Goal: Information Seeking & Learning: Learn about a topic

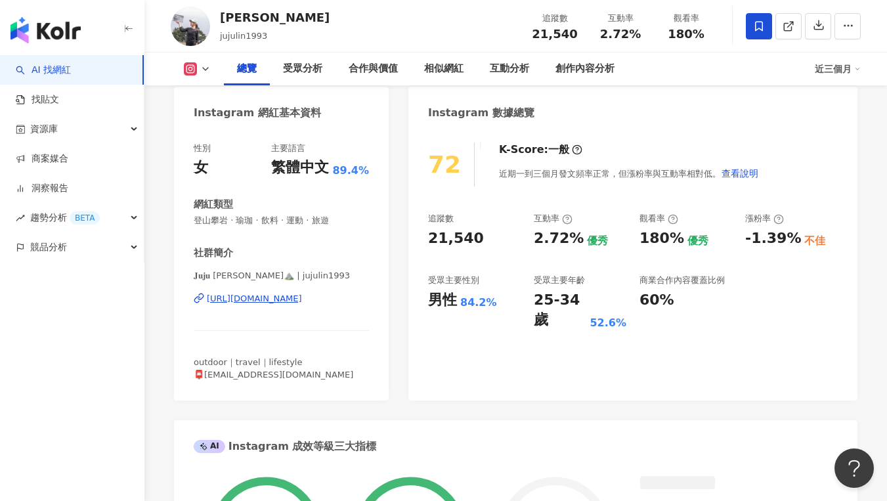
scroll to position [81, 0]
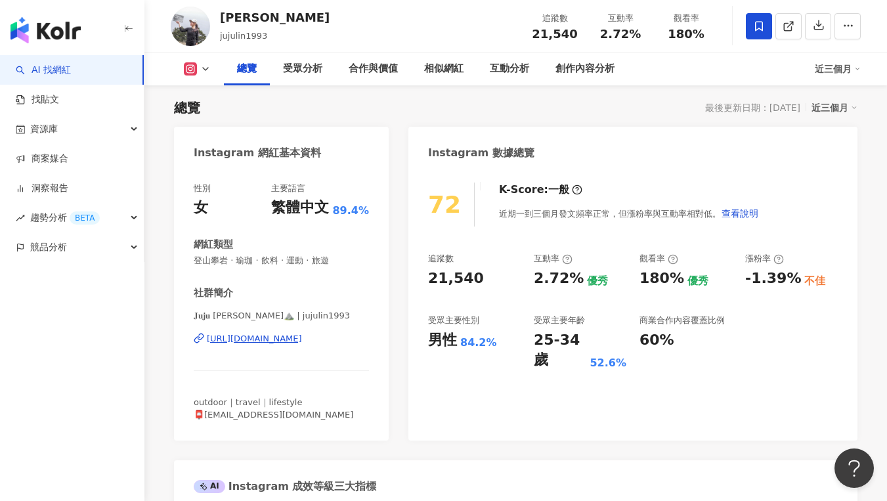
copy div "https://www.instagram.com/jujulin1993/"
drag, startPoint x: 481, startPoint y: 269, endPoint x: 428, endPoint y: 280, distance: 53.8
click at [428, 280] on div "追蹤數 21,540" at bounding box center [474, 270] width 93 height 35
click at [429, 280] on div "21,540" at bounding box center [456, 279] width 56 height 20
drag, startPoint x: 429, startPoint y: 278, endPoint x: 490, endPoint y: 276, distance: 61.1
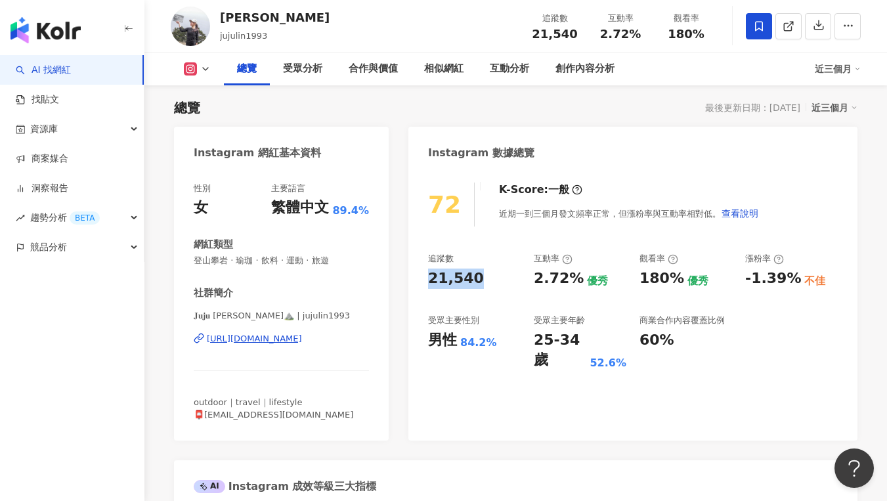
click at [490, 276] on div "21,540" at bounding box center [474, 279] width 93 height 20
copy div "21,540"
click at [555, 283] on div "2.72%" at bounding box center [559, 279] width 50 height 20
drag, startPoint x: 557, startPoint y: 274, endPoint x: 574, endPoint y: 273, distance: 16.4
click at [574, 273] on div "追蹤數 21,540 互動率 2.72% 優秀 觀看率 180% 優秀 漲粉率 -1.39% 不佳 受眾主要性別 男性 84.2% 受眾主要年齡 25-34 …" at bounding box center [633, 312] width 410 height 118
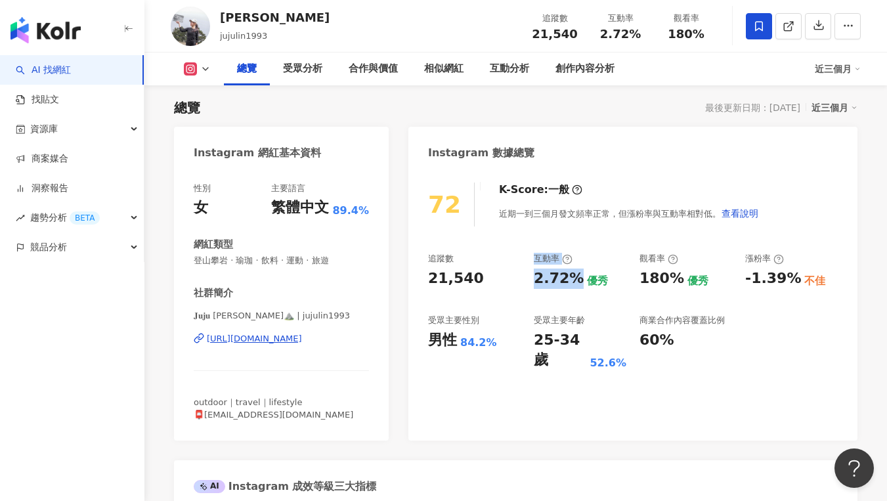
click at [571, 276] on div "2.72%" at bounding box center [559, 279] width 50 height 20
click at [538, 281] on div "2.72%" at bounding box center [559, 279] width 50 height 20
drag, startPoint x: 539, startPoint y: 282, endPoint x: 571, endPoint y: 280, distance: 31.6
click at [571, 280] on div "2.72%" at bounding box center [559, 279] width 50 height 20
copy div "2.72%"
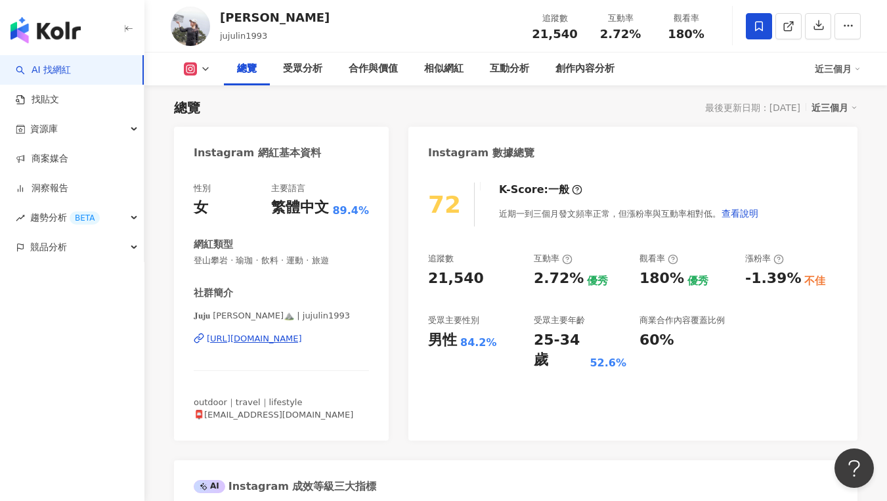
click at [517, 278] on div "21,540" at bounding box center [474, 279] width 93 height 20
drag, startPoint x: 537, startPoint y: 279, endPoint x: 572, endPoint y: 279, distance: 34.8
click at [572, 279] on div "2.72%" at bounding box center [559, 279] width 50 height 20
copy div "2.72%"
click at [664, 219] on div "近期一到三個月發文頻率正常，但漲粉率與互動率相對低。 查看說明" at bounding box center [629, 213] width 260 height 26
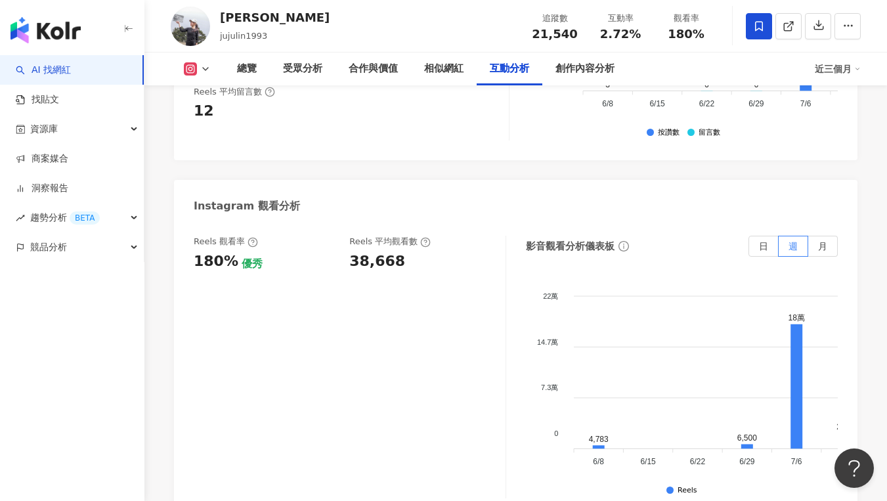
scroll to position [2806, 0]
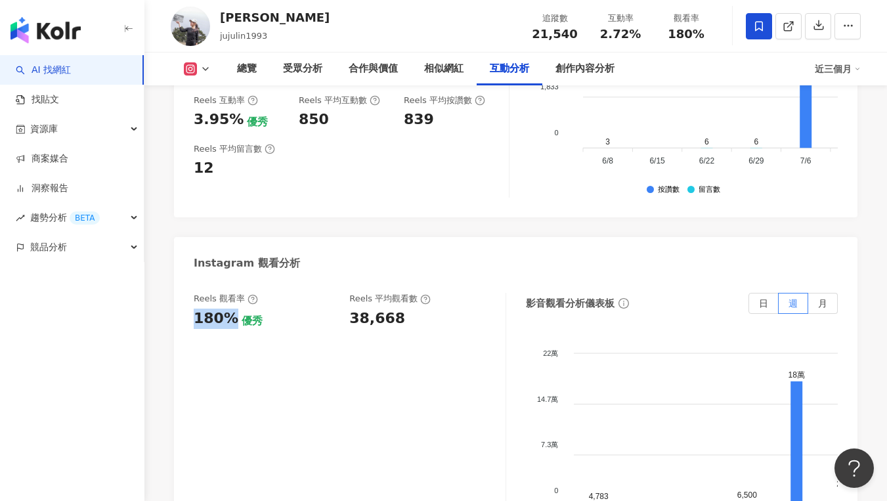
drag, startPoint x: 192, startPoint y: 296, endPoint x: 230, endPoint y: 296, distance: 37.4
click at [230, 296] on div "Reels 觀看率 180% 優秀 Reels 平均觀看數 38,668 影音觀看分析儀表板 日 週 月 22萬 22萬 14.7萬 14.7萬 7.3萬 7…" at bounding box center [516, 427] width 684 height 295
copy div "180%"
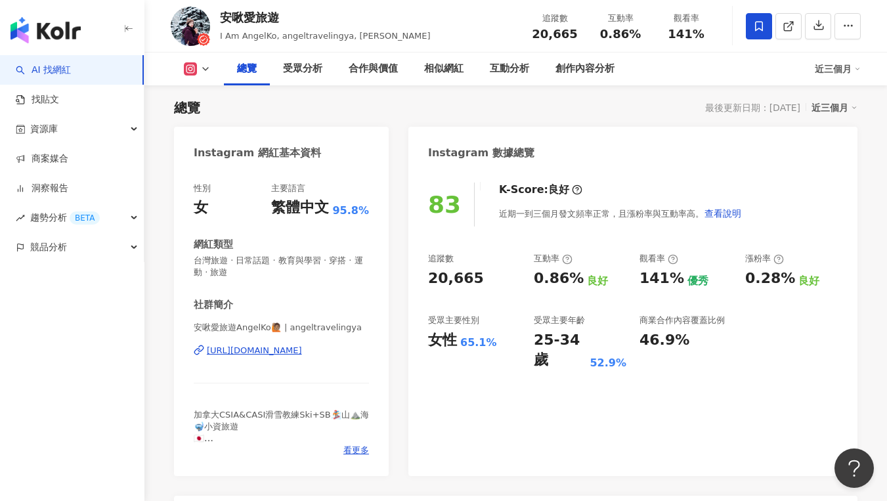
copy div "[URL][DOMAIN_NAME]"
drag, startPoint x: 430, startPoint y: 273, endPoint x: 471, endPoint y: 274, distance: 41.4
click at [471, 274] on div "20,665" at bounding box center [456, 279] width 56 height 20
copy div "20,665"
click at [500, 255] on div "追蹤數" at bounding box center [474, 259] width 93 height 12
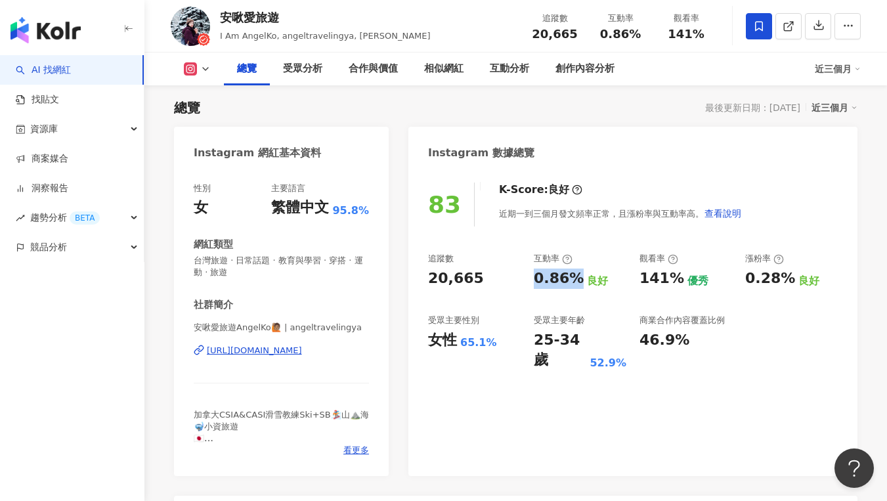
drag, startPoint x: 533, startPoint y: 283, endPoint x: 573, endPoint y: 281, distance: 40.1
click at [573, 281] on div "0.86%" at bounding box center [559, 279] width 50 height 20
copy div "0.86%"
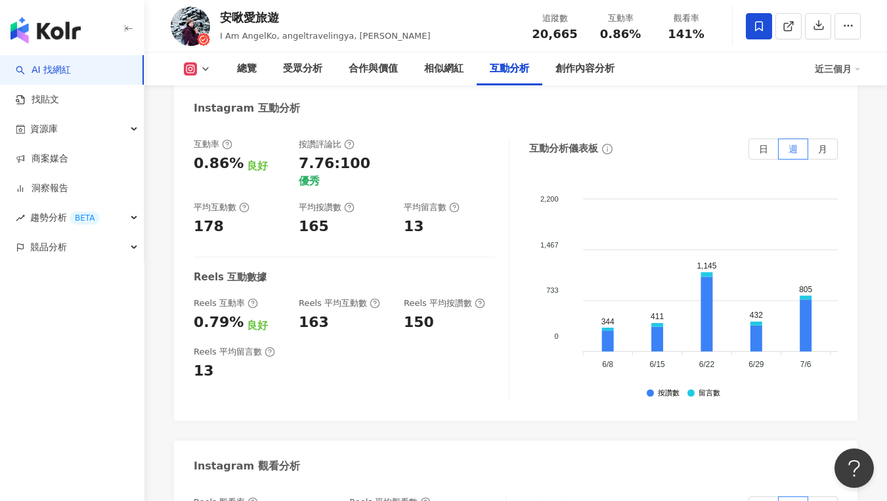
scroll to position [2720, 0]
drag, startPoint x: 198, startPoint y: 437, endPoint x: 242, endPoint y: 435, distance: 43.4
drag, startPoint x: 206, startPoint y: 441, endPoint x: 227, endPoint y: 441, distance: 21.0
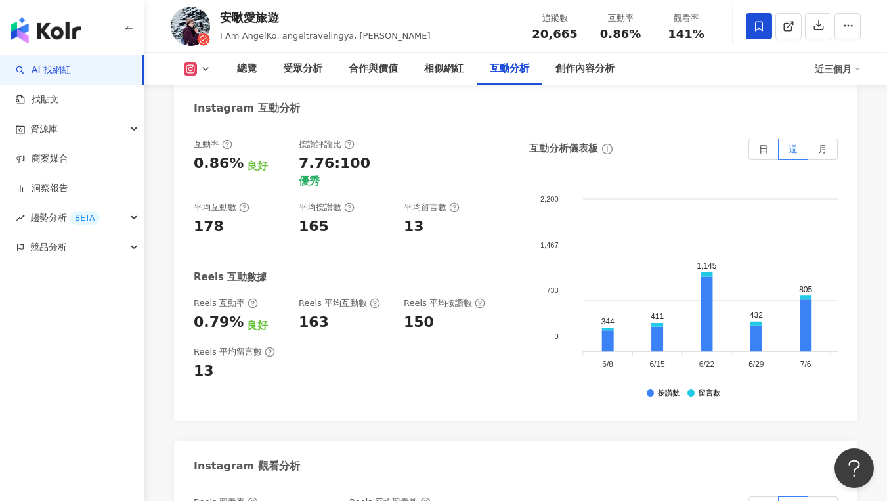
copy div "141%"
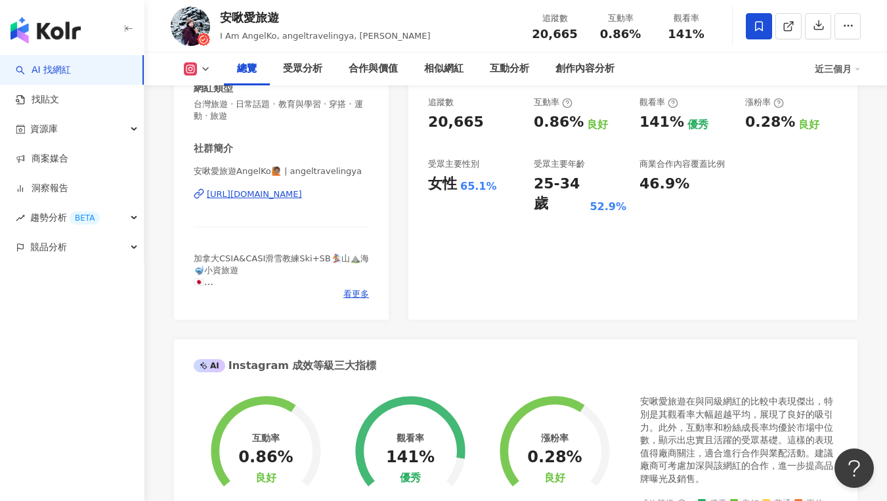
scroll to position [0, 0]
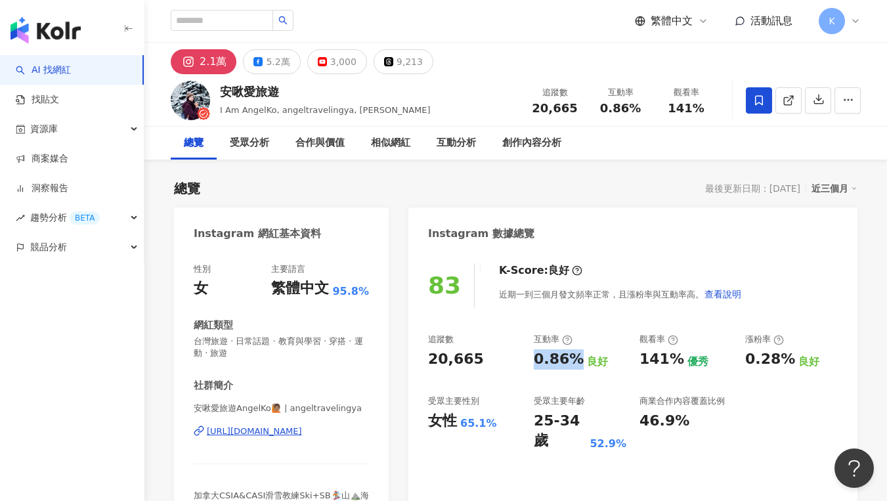
drag, startPoint x: 535, startPoint y: 366, endPoint x: 573, endPoint y: 364, distance: 38.1
click at [573, 364] on div "0.86%" at bounding box center [559, 359] width 50 height 20
copy div "0.86%"
click at [598, 357] on div "良好" at bounding box center [597, 362] width 21 height 14
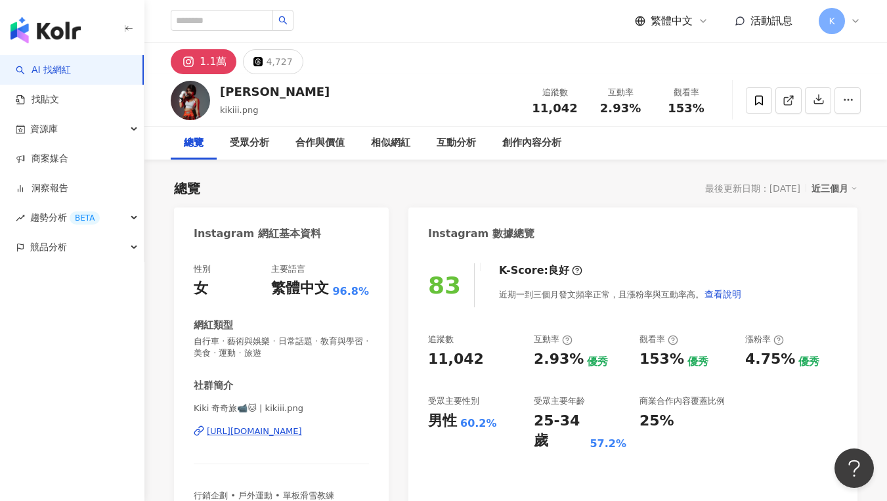
scroll to position [81, 0]
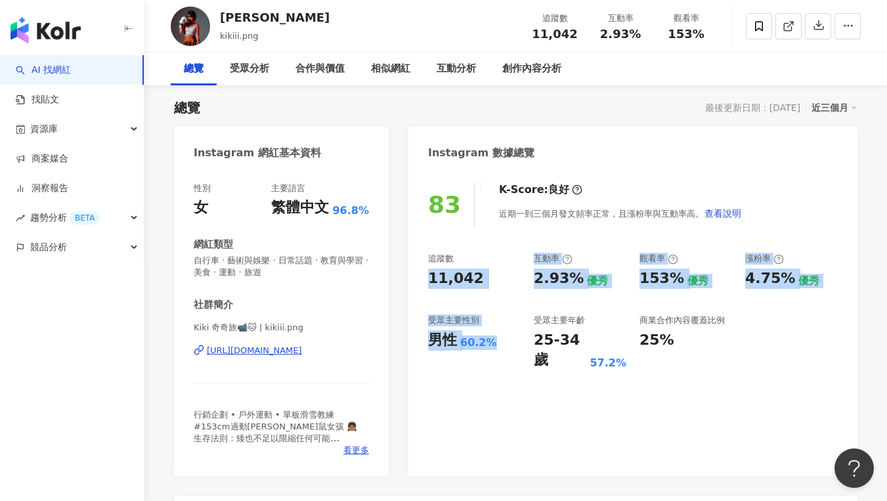
drag, startPoint x: 471, startPoint y: 356, endPoint x: 494, endPoint y: 286, distance: 73.3
click at [471, 356] on div "83 K-Score : 良好 近期一到三個月發文頻率正常，且漲粉率與互動率高。 查看說明 追蹤數 11,042 互動率 2.93% 優秀 觀看率 153% …" at bounding box center [632, 322] width 449 height 307
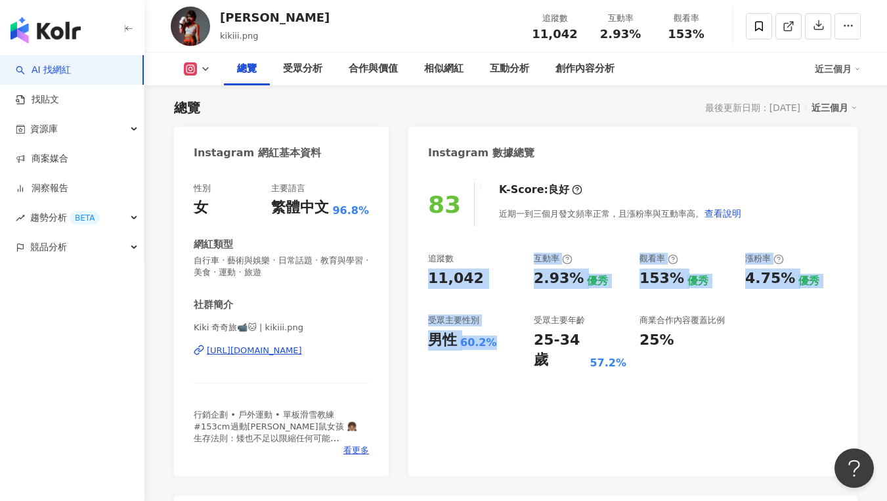
click at [494, 285] on div "11,042" at bounding box center [474, 279] width 93 height 20
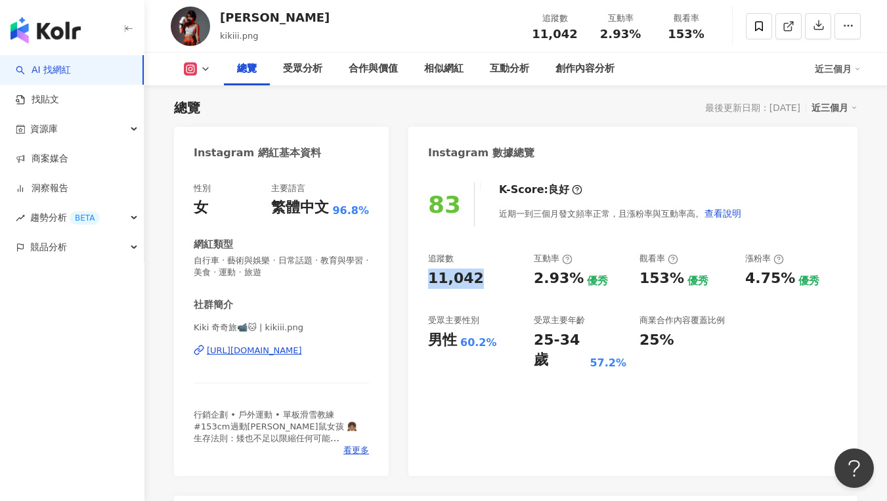
drag, startPoint x: 504, startPoint y: 274, endPoint x: 429, endPoint y: 280, distance: 75.8
click at [429, 280] on div "11,042" at bounding box center [474, 279] width 93 height 20
copy div "11,042"
copy div "https://www.instagram.com/kikiii.png/"
click at [546, 269] on div "2.93%" at bounding box center [559, 279] width 50 height 20
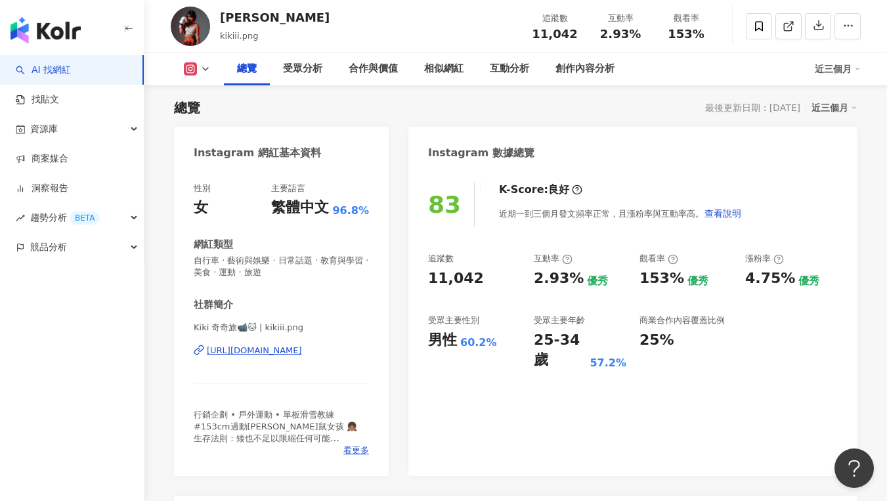
click at [446, 348] on div "男性" at bounding box center [442, 340] width 29 height 20
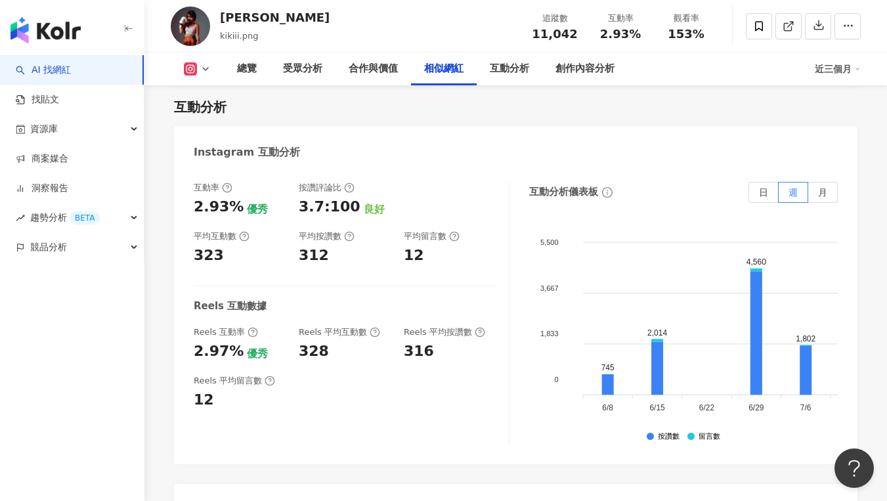
scroll to position [2825, 0]
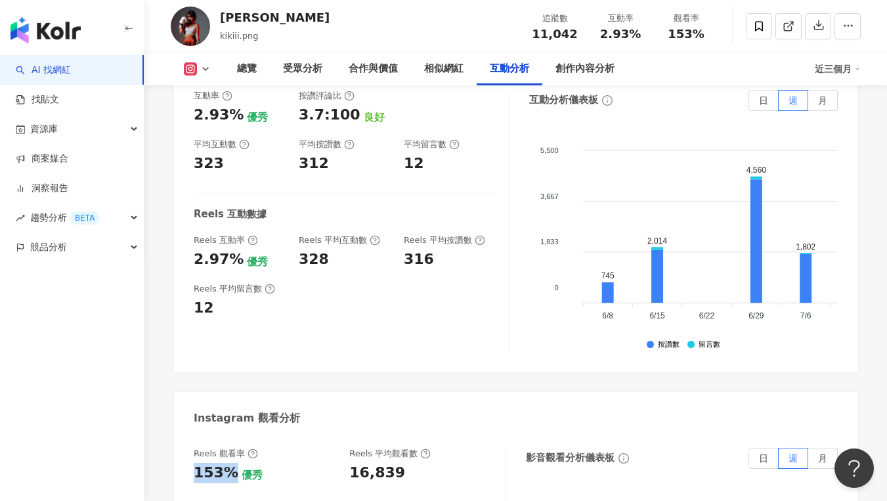
drag, startPoint x: 193, startPoint y: 387, endPoint x: 230, endPoint y: 389, distance: 36.8
copy div "153%"
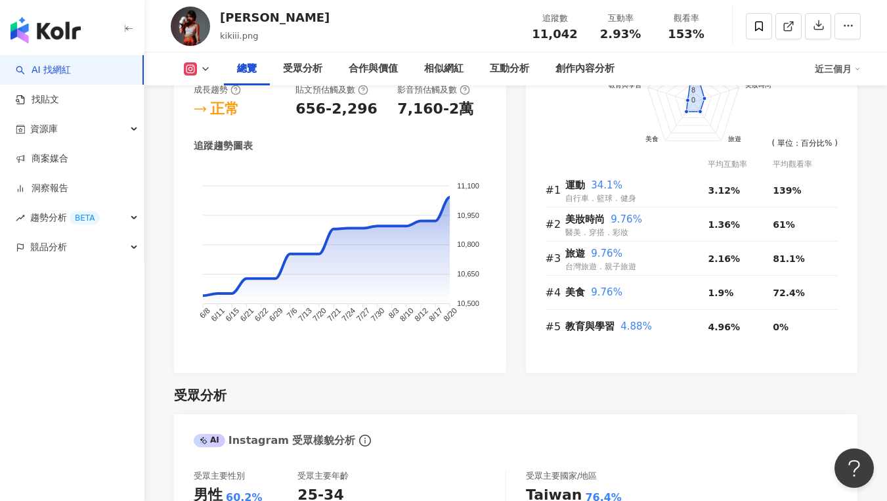
scroll to position [185, 0]
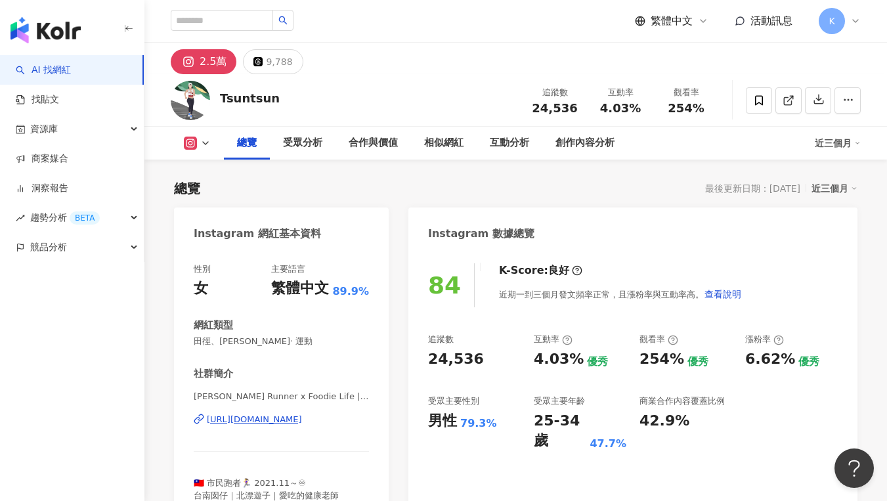
scroll to position [81, 0]
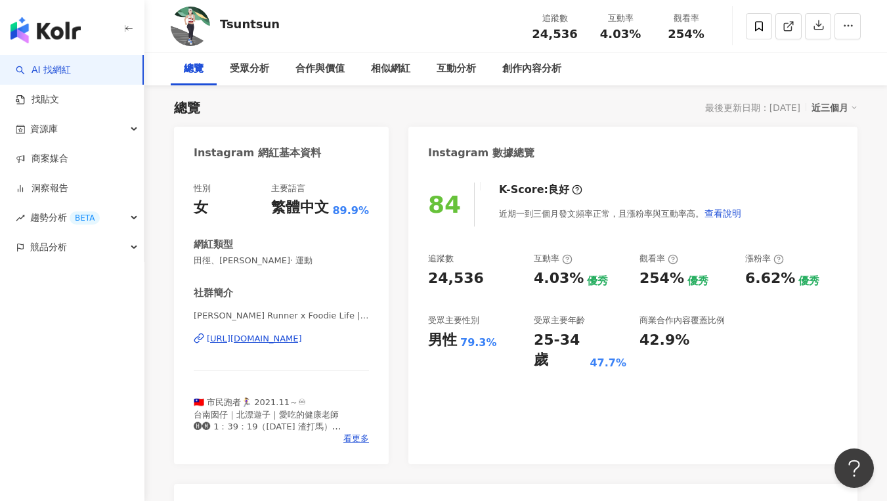
drag, startPoint x: 469, startPoint y: 320, endPoint x: 488, endPoint y: 265, distance: 58.4
click at [468, 320] on div "受眾主要性別" at bounding box center [453, 321] width 51 height 12
drag, startPoint x: 490, startPoint y: 263, endPoint x: 407, endPoint y: 273, distance: 83.2
click at [439, 276] on div "24,536" at bounding box center [456, 279] width 56 height 20
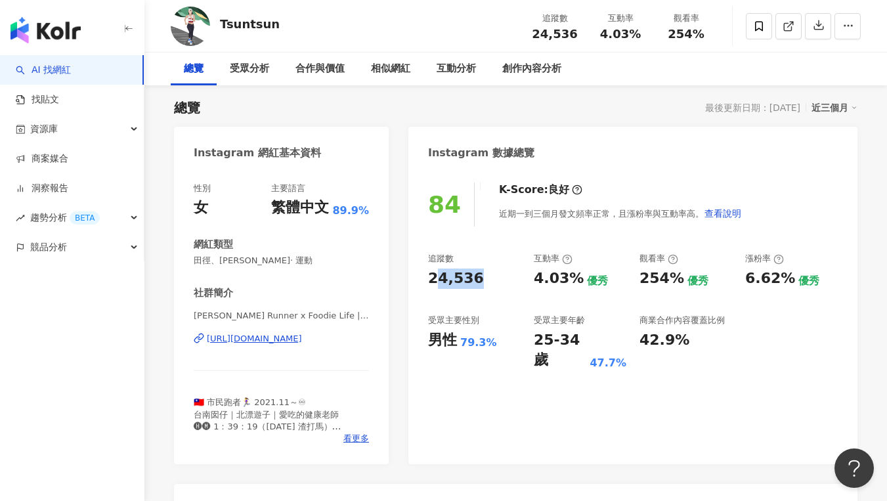
drag, startPoint x: 437, startPoint y: 280, endPoint x: 499, endPoint y: 276, distance: 61.8
click at [499, 276] on div "24,536" at bounding box center [474, 279] width 93 height 20
click at [489, 278] on div "24,536" at bounding box center [474, 279] width 93 height 20
drag, startPoint x: 427, startPoint y: 279, endPoint x: 485, endPoint y: 278, distance: 57.8
click at [485, 278] on div "84 K-Score : 良好 近期一到三個月發文頻率正常，且漲粉率與互動率高。 查看說明 追蹤數 24,536 互動率 4.03% 優秀 觀看率 254% …" at bounding box center [632, 316] width 449 height 295
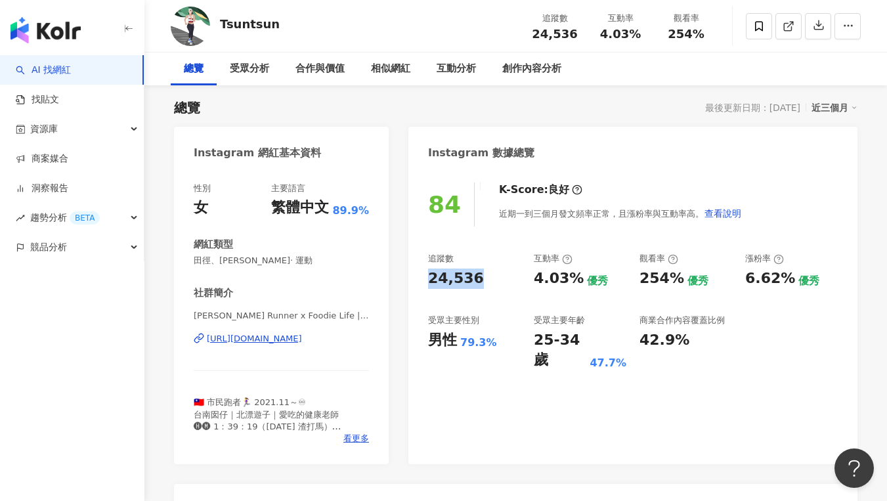
copy div "24,536"
drag, startPoint x: 607, startPoint y: 228, endPoint x: 601, endPoint y: 234, distance: 8.4
click at [607, 228] on div "84 K-Score : 良好 近期一到三個月發文頻率正常，且漲粉率與互動率高。 查看說明 追蹤數 24,536 互動率 4.03% 優秀 觀看率 254% …" at bounding box center [632, 316] width 449 height 295
drag, startPoint x: 533, startPoint y: 280, endPoint x: 591, endPoint y: 278, distance: 57.8
click at [591, 278] on div "追蹤數 24,536 互動率 4.03% 優秀 觀看率 254% 優秀 漲粉率 6.62% 優秀 受眾主要性別 男性 79.3% 受眾主要年齡 25-34 歲…" at bounding box center [633, 312] width 410 height 118
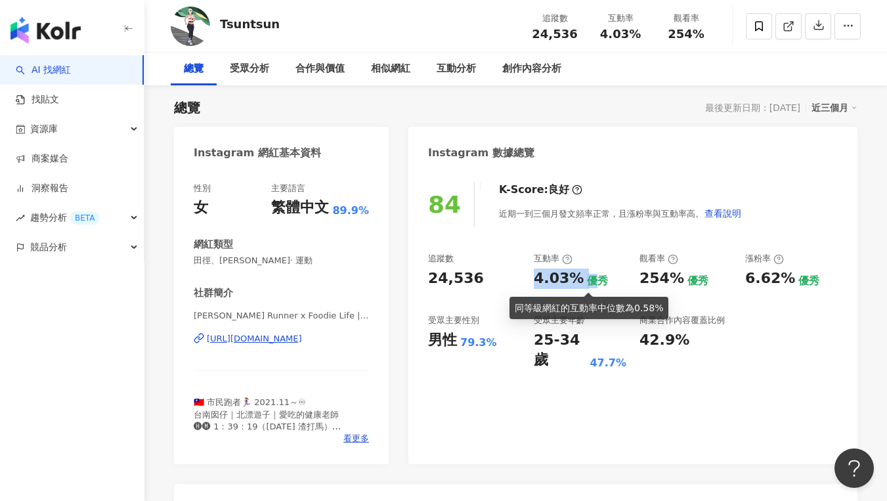
click at [591, 278] on div "優秀" at bounding box center [597, 281] width 21 height 14
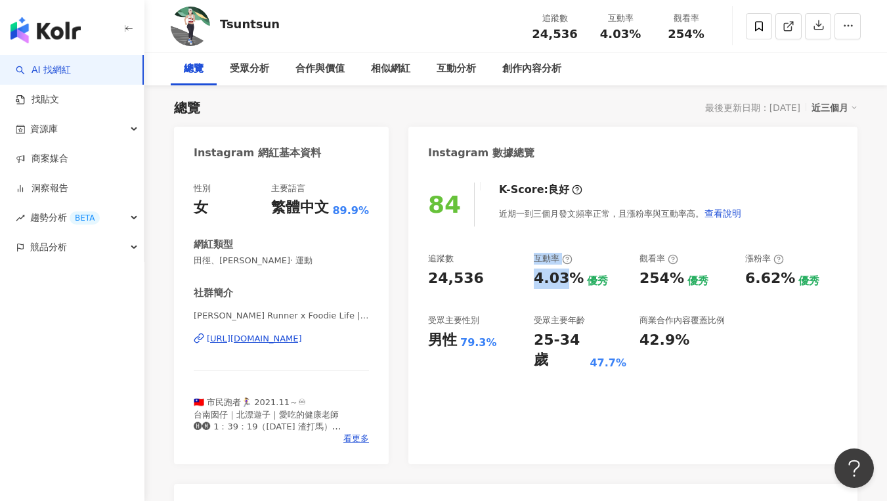
drag, startPoint x: 536, startPoint y: 279, endPoint x: 569, endPoint y: 278, distance: 32.8
click at [569, 278] on div "追蹤數 24,536 互動率 4.03% 優秀 觀看率 254% 優秀 漲粉率 6.62% 優秀 受眾主要性別 男性 79.3% 受眾主要年齡 25-34 歲…" at bounding box center [633, 312] width 410 height 118
click at [571, 278] on div "4.03%" at bounding box center [559, 279] width 50 height 20
drag, startPoint x: 535, startPoint y: 282, endPoint x: 577, endPoint y: 280, distance: 41.5
click at [577, 280] on div "4.03% 優秀" at bounding box center [580, 279] width 93 height 20
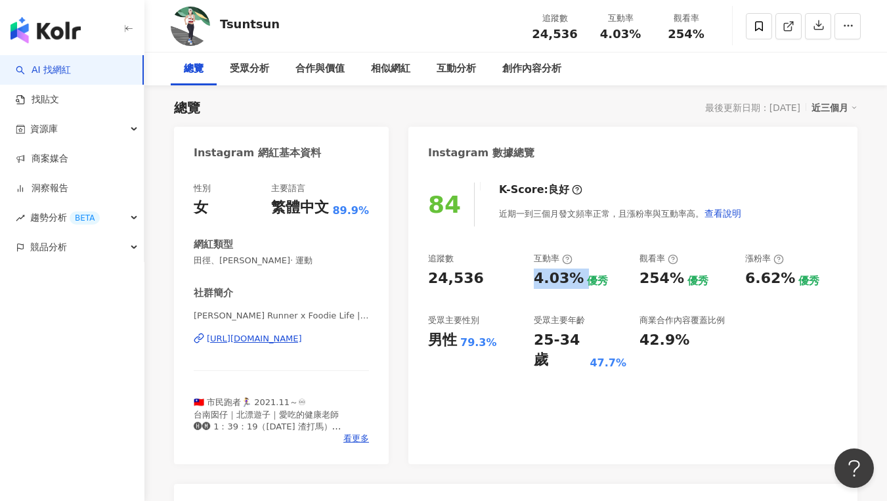
copy div "4.03%"
click at [608, 235] on div "84 K-Score : 良好 近期一到三個月發文頻率正常，且漲粉率與互動率高。 查看說明 追蹤數 24,536 互動率 4.03% 優秀 觀看率 254% …" at bounding box center [632, 316] width 449 height 295
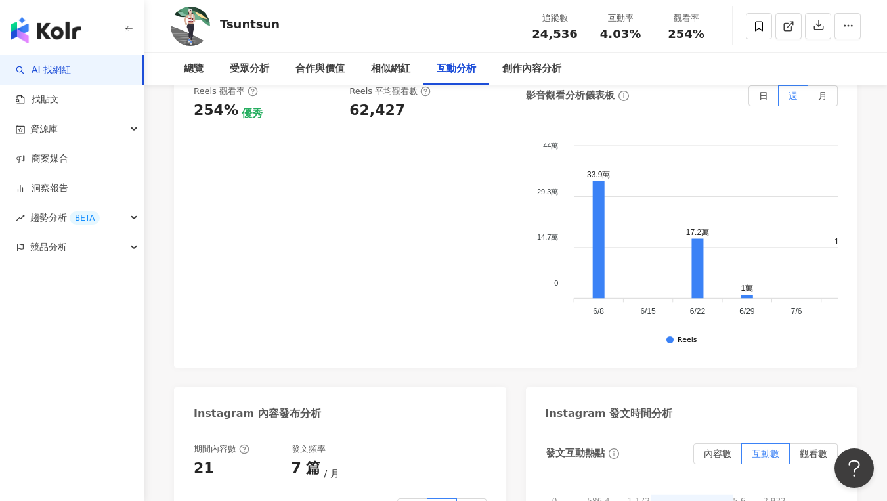
scroll to position [2818, 0]
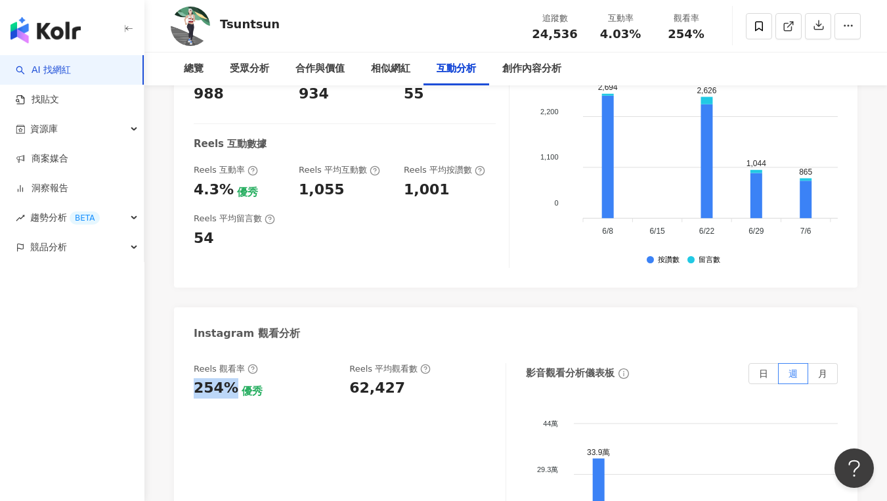
drag, startPoint x: 192, startPoint y: 309, endPoint x: 230, endPoint y: 307, distance: 38.2
click at [230, 350] on div "Reels 觀看率 254% 優秀 Reels 平均觀看數 62,427 影音觀看分析儀表板 日 週 月 44萬 44萬 29.3萬 29.3萬 14.7萬 …" at bounding box center [516, 497] width 684 height 295
copy div "254%"
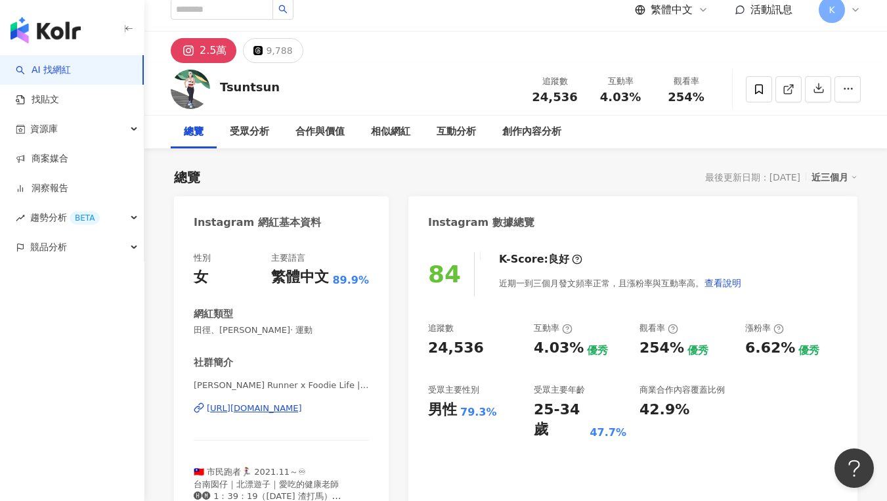
scroll to position [0, 0]
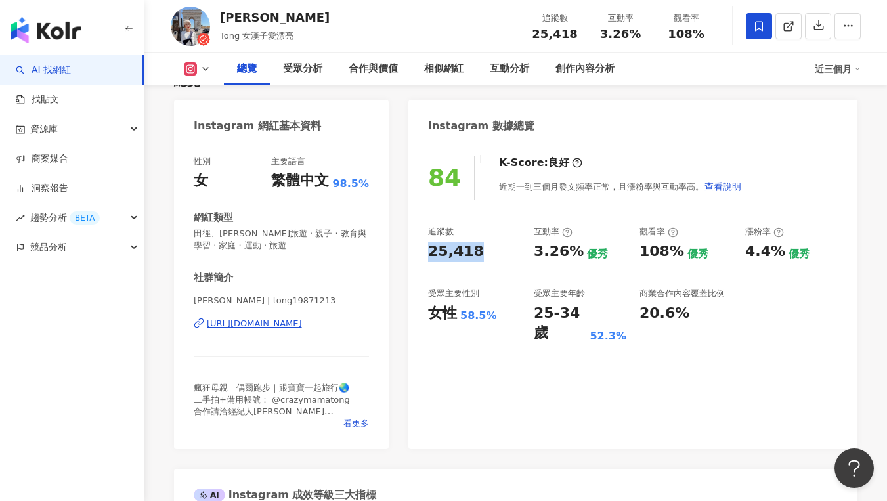
drag, startPoint x: 424, startPoint y: 246, endPoint x: 489, endPoint y: 252, distance: 65.3
click at [489, 252] on div "84 K-Score : 良好 近期一到三個月發文頻率正常，且漲粉率與互動率高。 查看說明 追蹤數 25,418 互動率 3.26% 優秀 觀看率 108% …" at bounding box center [632, 295] width 449 height 307
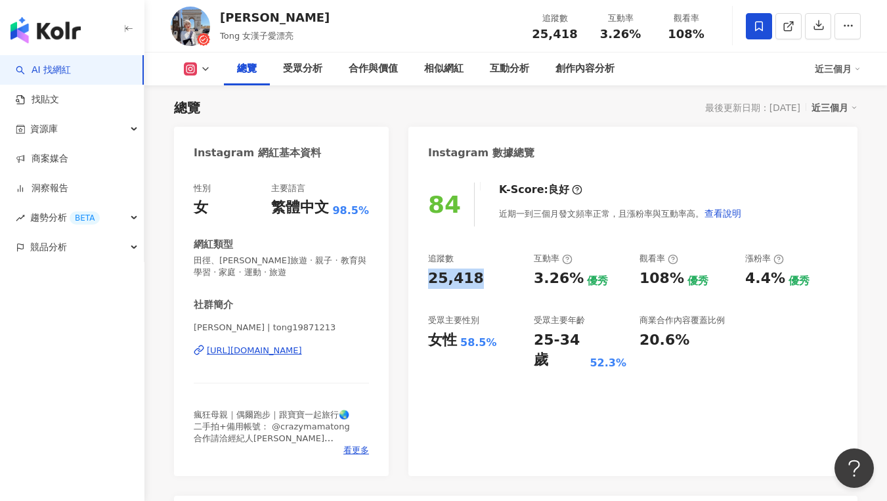
click at [504, 308] on div "追蹤數 25,418 互動率 3.26% 優秀 觀看率 108% 優秀 漲粉率 4.4% 優秀 受眾主要性別 女性 58.5% 受眾主要年齡 25-34 歲 …" at bounding box center [633, 312] width 410 height 118
click at [571, 282] on div "追蹤數 25,418 互動率 3.26% 優秀 觀看率 108% 優秀 漲粉率 4.4% 優秀 受眾主要性別 女性 58.5% 受眾主要年齡 25-34 歲 …" at bounding box center [633, 312] width 410 height 118
drag, startPoint x: 548, startPoint y: 277, endPoint x: 576, endPoint y: 274, distance: 28.4
click at [576, 274] on div "3.26% 優秀" at bounding box center [580, 279] width 93 height 20
copy div "3.26%"
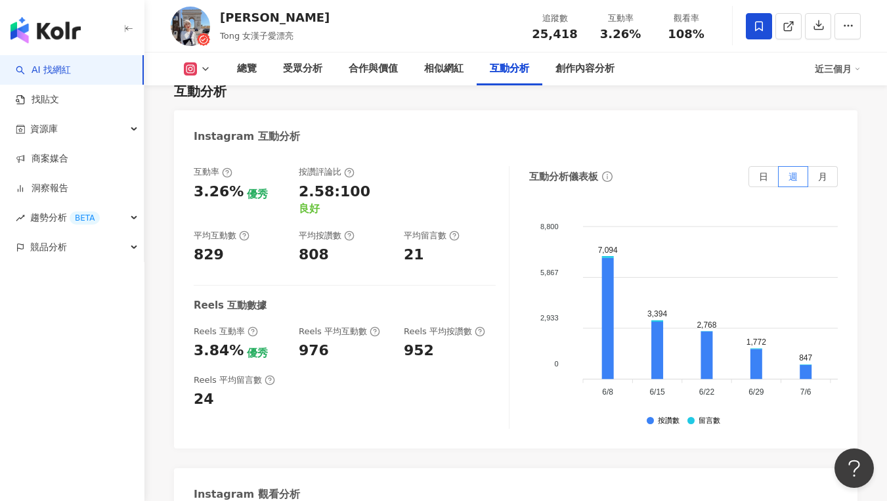
scroll to position [2787, 0]
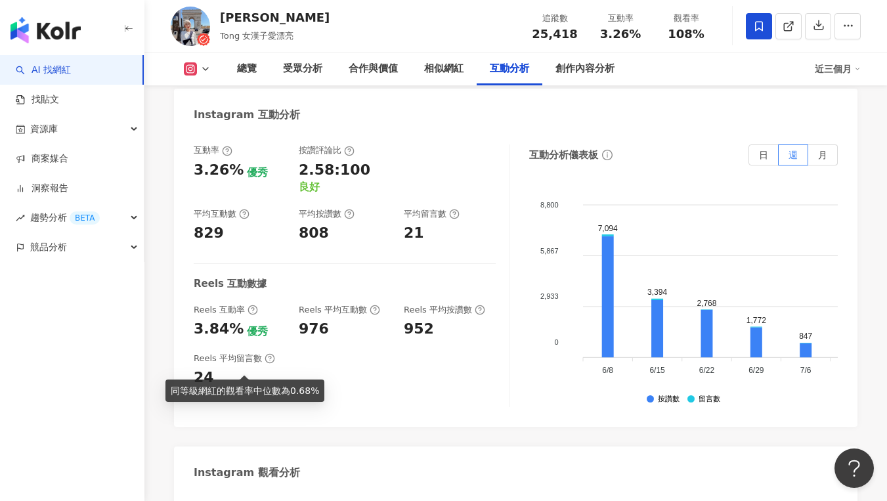
drag, startPoint x: 186, startPoint y: 360, endPoint x: 238, endPoint y: 360, distance: 52.5
copy div "108%"
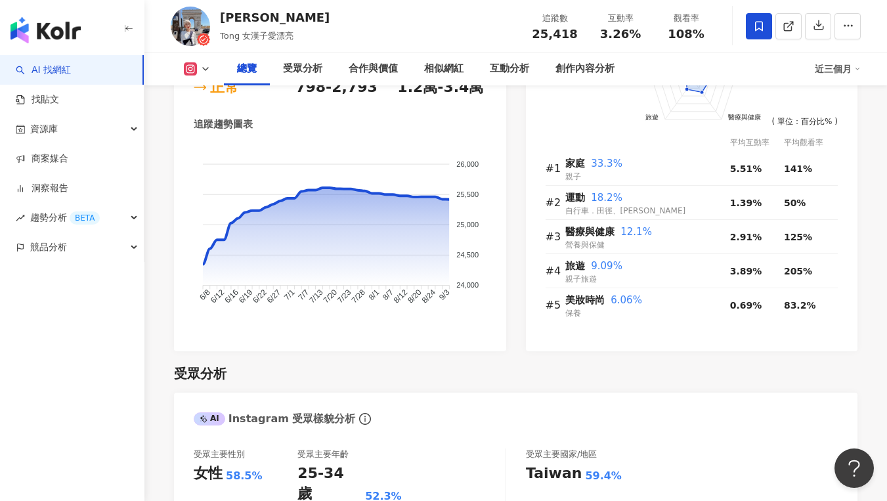
scroll to position [0, 0]
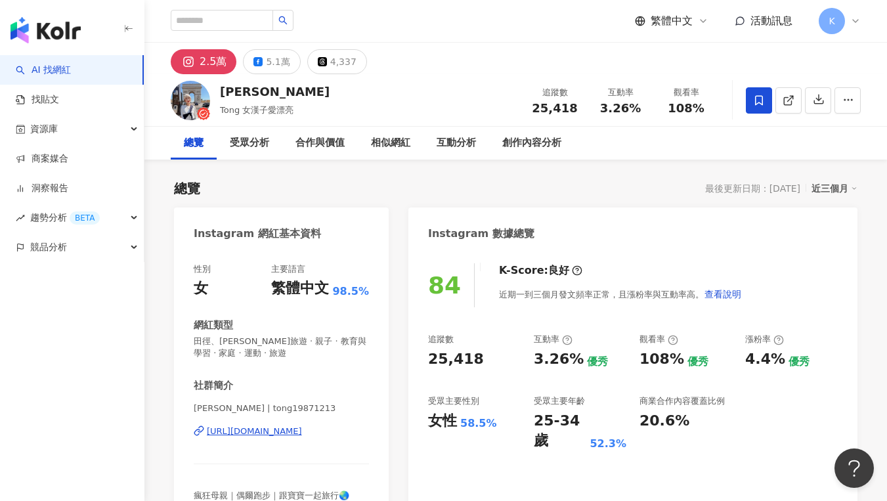
copy div "[URL][DOMAIN_NAME]"
click at [588, 245] on div "Instagram 數據總覽" at bounding box center [632, 228] width 449 height 43
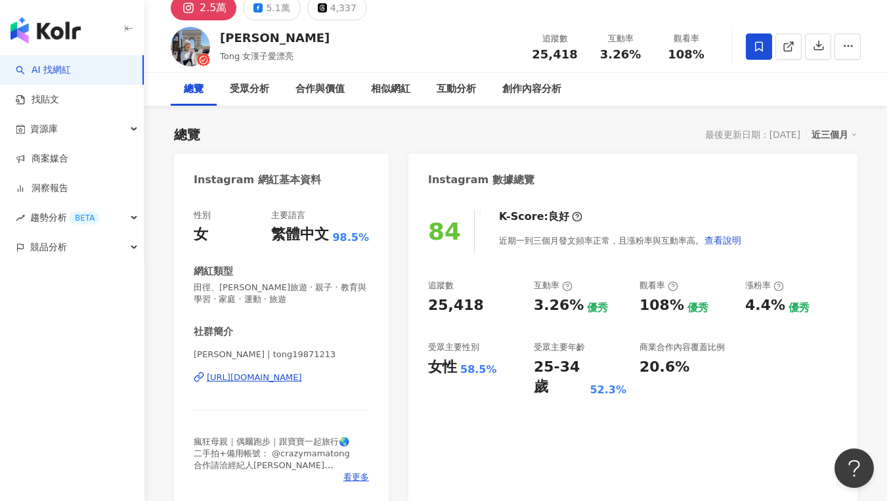
scroll to position [106, 0]
